Goal: Information Seeking & Learning: Learn about a topic

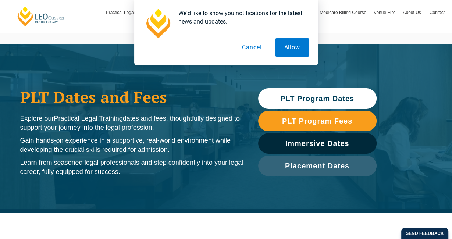
click at [295, 96] on span "PLT Program Dates" at bounding box center [317, 98] width 74 height 7
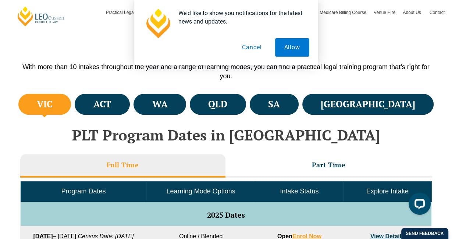
scroll to position [219, 0]
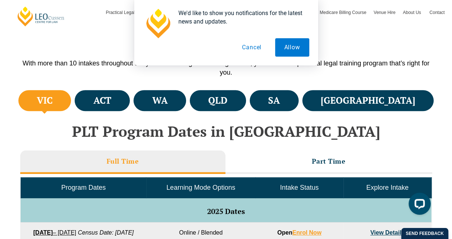
click at [251, 44] on button "Cancel" at bounding box center [252, 47] width 38 height 18
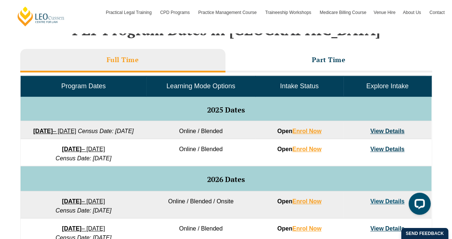
scroll to position [320, 0]
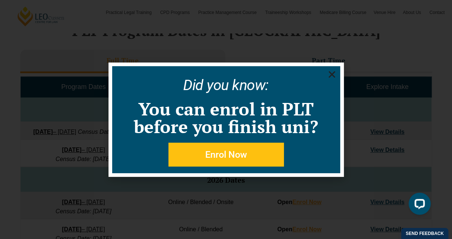
click at [330, 73] on use "Close" at bounding box center [332, 74] width 7 height 7
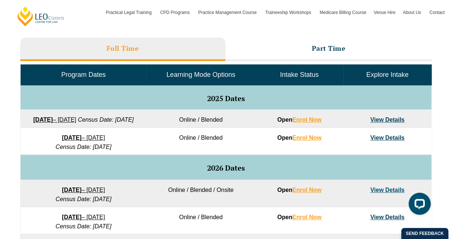
scroll to position [295, 0]
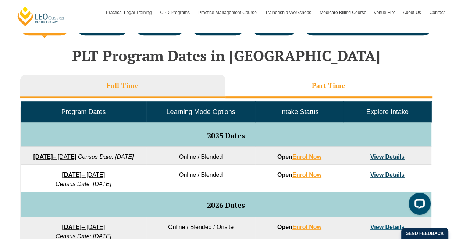
click at [313, 82] on h3 "Part Time" at bounding box center [329, 85] width 34 height 8
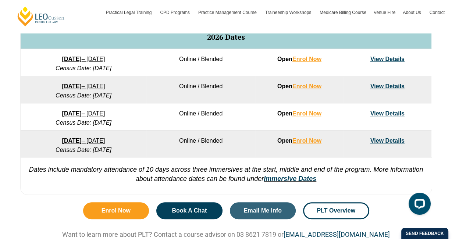
scroll to position [440, 0]
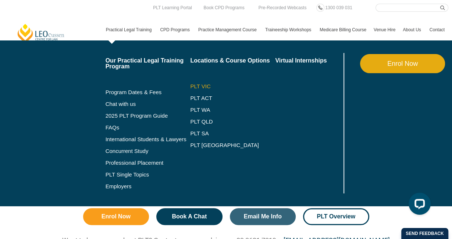
click at [191, 88] on link "PLT VIC" at bounding box center [232, 87] width 85 height 6
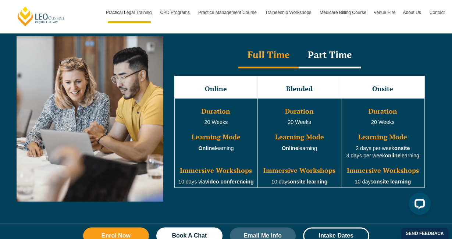
scroll to position [684, 0]
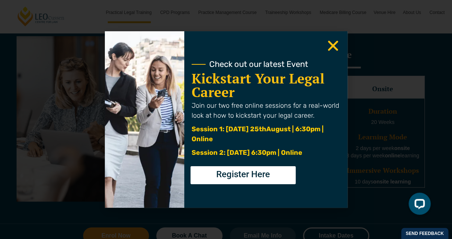
click at [334, 49] on use "Close" at bounding box center [333, 46] width 10 height 10
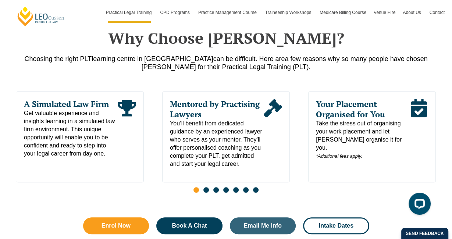
scroll to position [375, 0]
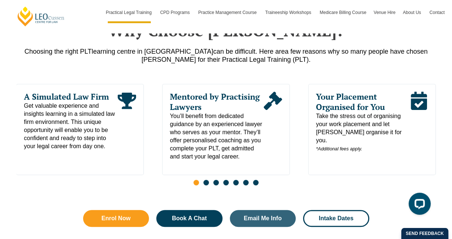
click at [349, 107] on span "Your Placement Organised for You" at bounding box center [363, 102] width 94 height 21
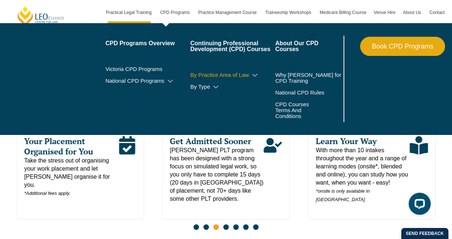
scroll to position [380, 0]
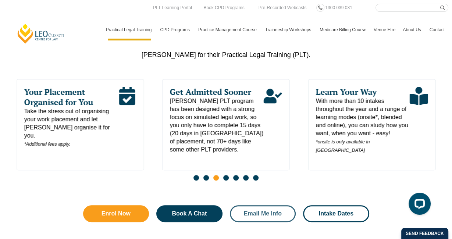
click at [289, 215] on link "Email Me Info" at bounding box center [263, 213] width 66 height 17
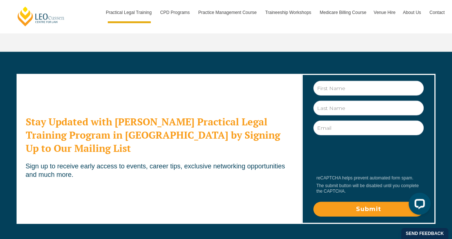
scroll to position [4122, 0]
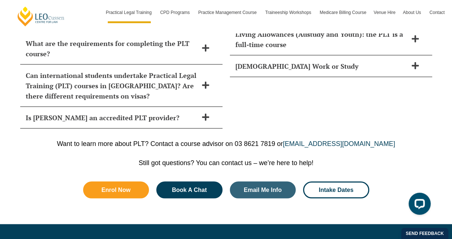
scroll to position [3480, 0]
